Goal: Browse casually: Explore the website without a specific task or goal

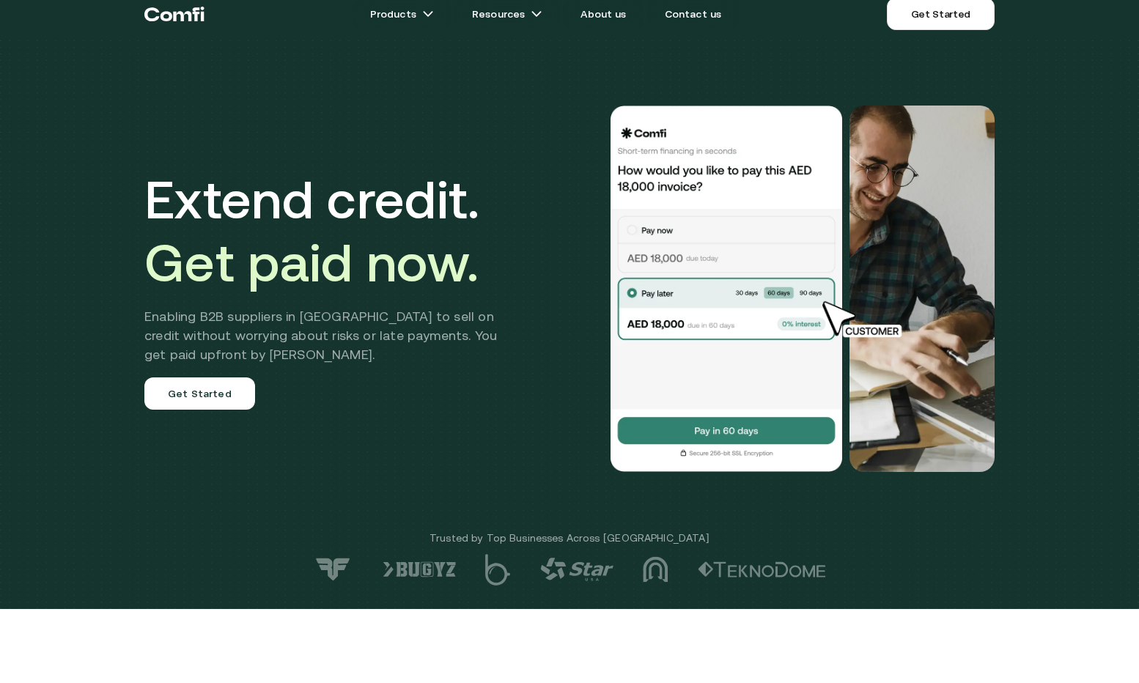
scroll to position [20, 0]
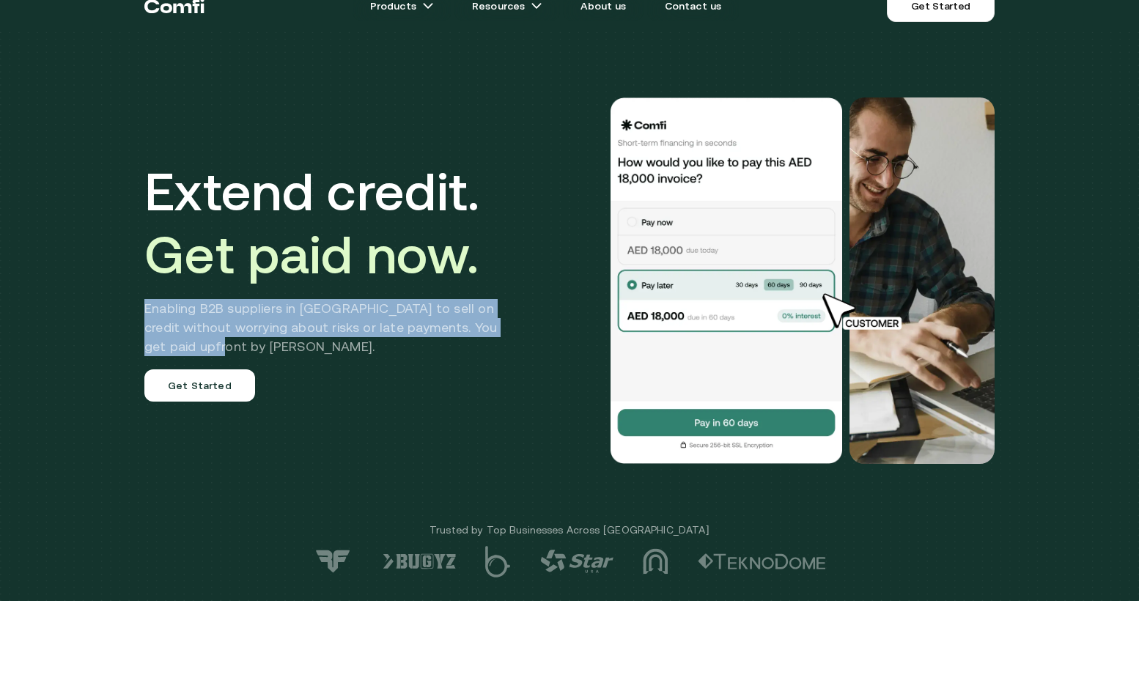
drag, startPoint x: 197, startPoint y: 339, endPoint x: 136, endPoint y: 300, distance: 73.2
click at [136, 300] on div "Extend credit. Get paid now. Enabling B2B suppliers in [GEOGRAPHIC_DATA] to sel…" at bounding box center [569, 281] width 879 height 484
drag, startPoint x: 136, startPoint y: 300, endPoint x: 207, endPoint y: 345, distance: 85.0
click at [207, 345] on div "Extend credit. Get paid now. Enabling B2B suppliers in [GEOGRAPHIC_DATA] to sel…" at bounding box center [569, 281] width 879 height 484
drag, startPoint x: 208, startPoint y: 346, endPoint x: 130, endPoint y: 299, distance: 91.4
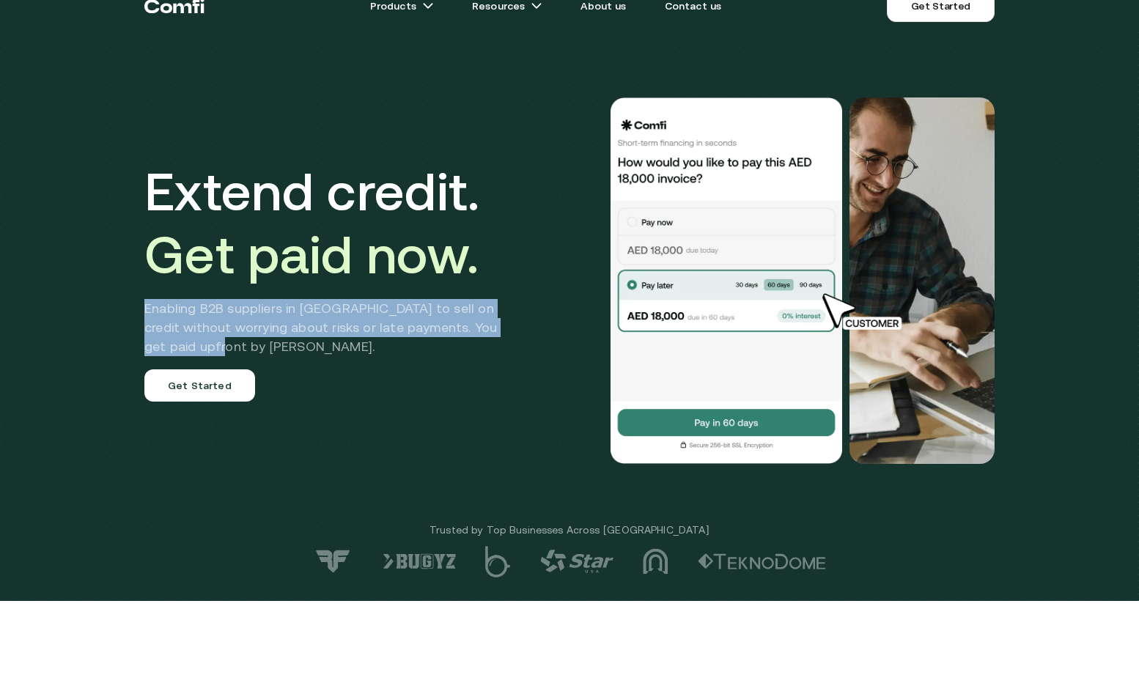
click at [130, 298] on div "Extend credit. Get paid now. Enabling B2B suppliers in [GEOGRAPHIC_DATA] to sel…" at bounding box center [569, 281] width 879 height 484
drag, startPoint x: 130, startPoint y: 299, endPoint x: 203, endPoint y: 352, distance: 90.7
click at [203, 352] on div "Extend credit. Get paid now. Enabling B2B suppliers in [GEOGRAPHIC_DATA] to sel…" at bounding box center [569, 281] width 879 height 484
click at [203, 352] on h2 "Enabling B2B suppliers in [GEOGRAPHIC_DATA] to sell on credit without worrying …" at bounding box center [331, 327] width 374 height 57
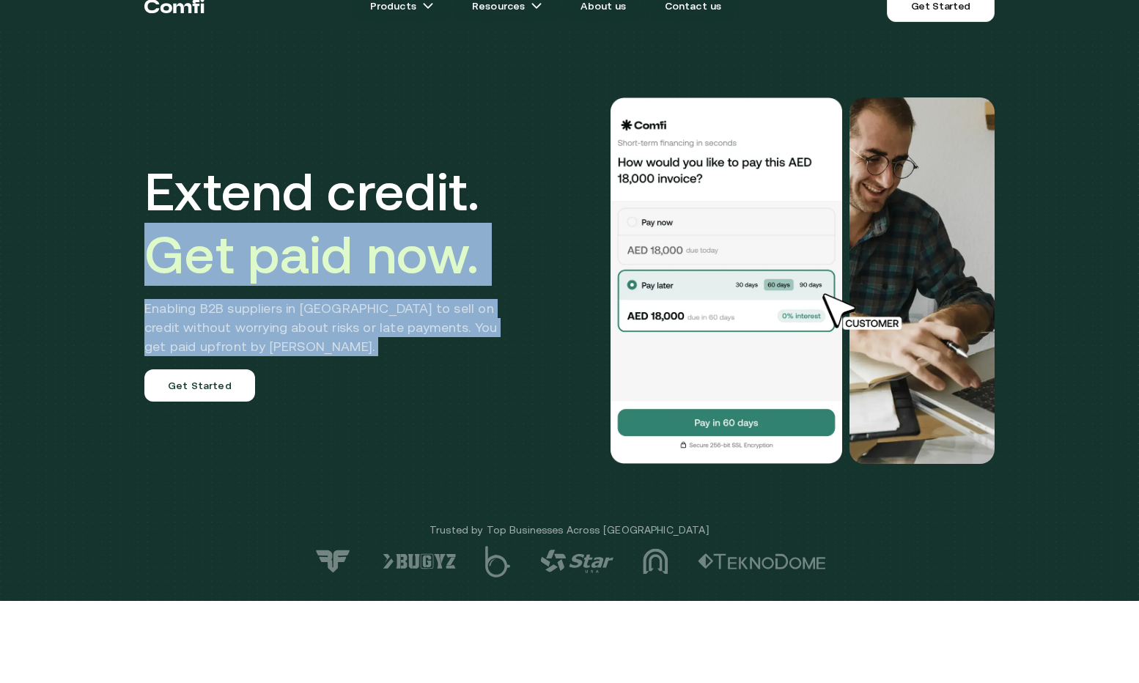
drag, startPoint x: 203, startPoint y: 352, endPoint x: 92, endPoint y: 267, distance: 140.0
click at [92, 267] on div "Extend credit. Get paid now. Enabling B2B suppliers in [GEOGRAPHIC_DATA] to sel…" at bounding box center [569, 290] width 1139 height 621
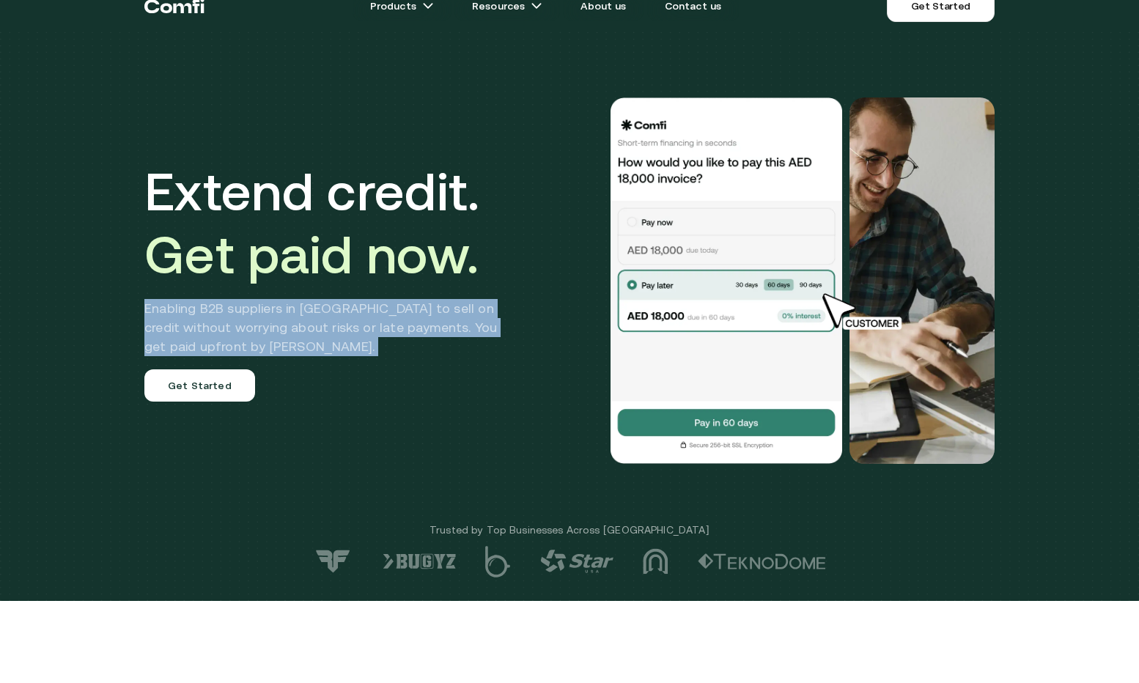
drag, startPoint x: 118, startPoint y: 292, endPoint x: 213, endPoint y: 355, distance: 114.6
click at [213, 355] on div "Extend credit. Get paid now. Enabling B2B suppliers in [GEOGRAPHIC_DATA] to sel…" at bounding box center [569, 290] width 1139 height 621
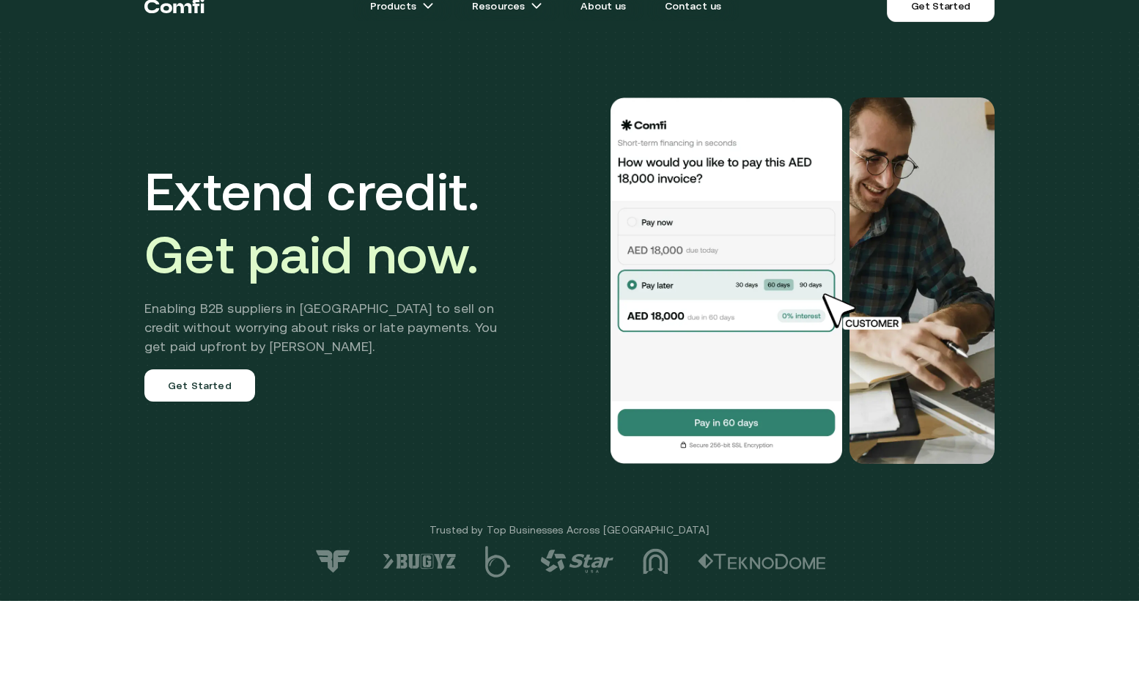
click at [212, 358] on div "Extend credit. Get paid now. Enabling B2B suppliers in [GEOGRAPHIC_DATA] to sel…" at bounding box center [331, 281] width 374 height 242
